Goal: Task Accomplishment & Management: Manage account settings

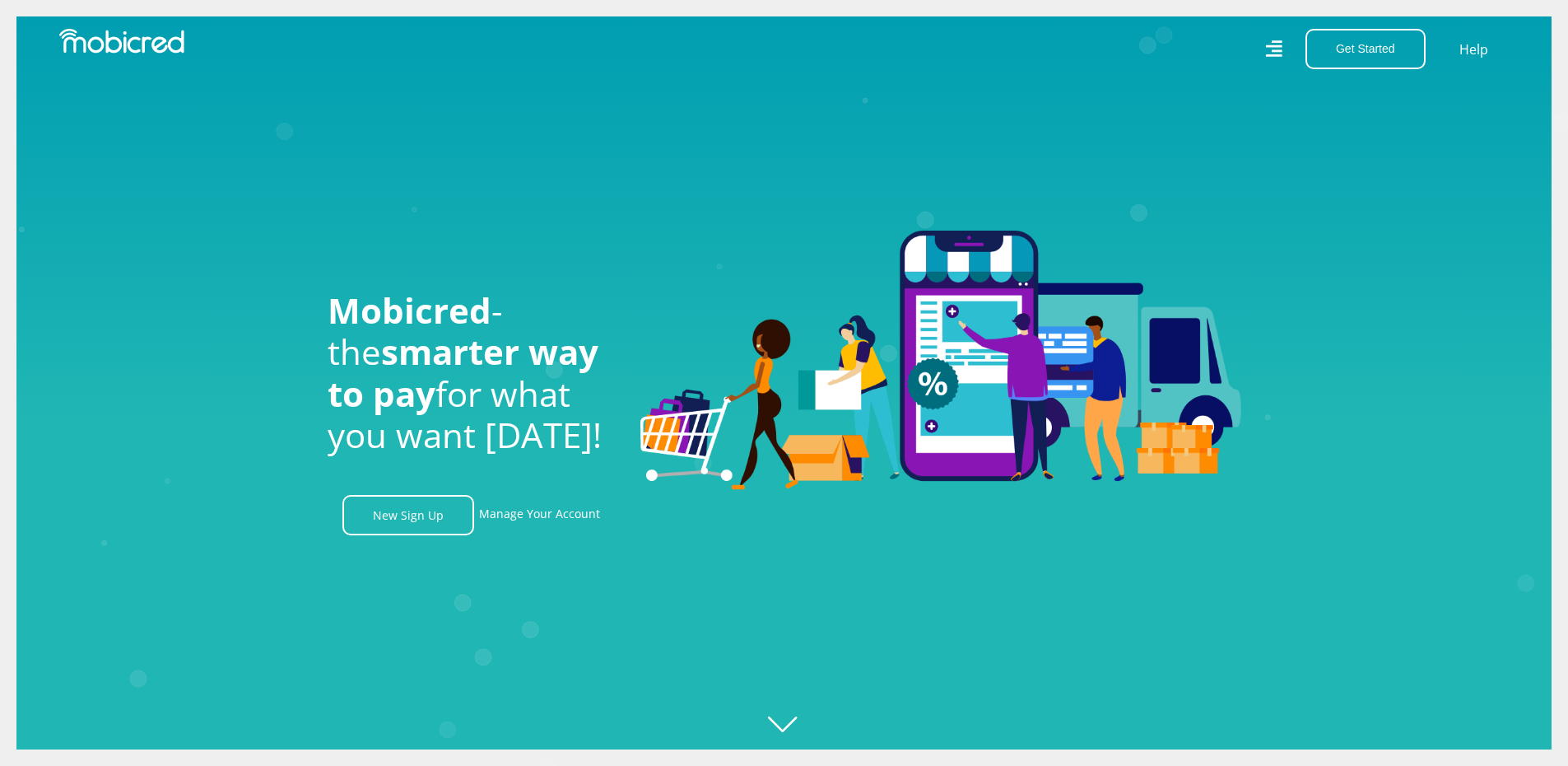
click at [787, 731] on icon "Created with [PERSON_NAME] 2.3.0" at bounding box center [801, 383] width 1568 height 766
click at [795, 720] on icon "Created with [PERSON_NAME] 2.3.0" at bounding box center [801, 383] width 1568 height 766
click at [522, 508] on link "Manage Your Account" at bounding box center [539, 515] width 121 height 40
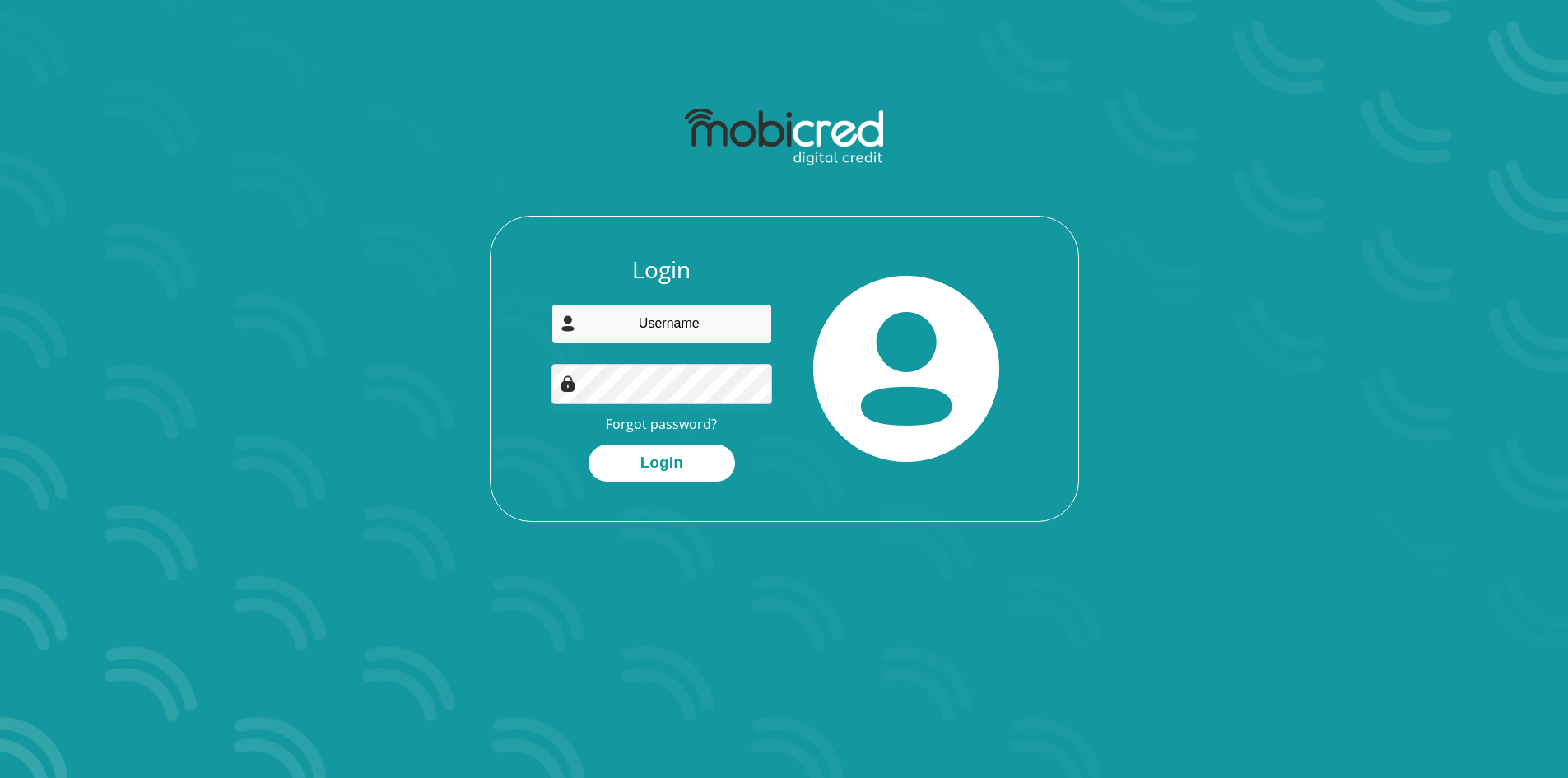
click at [668, 316] on input "email" at bounding box center [662, 323] width 221 height 40
type input "mtevin40@gmail.com"
click at [679, 459] on button "Login" at bounding box center [661, 462] width 147 height 37
